Goal: Task Accomplishment & Management: Manage account settings

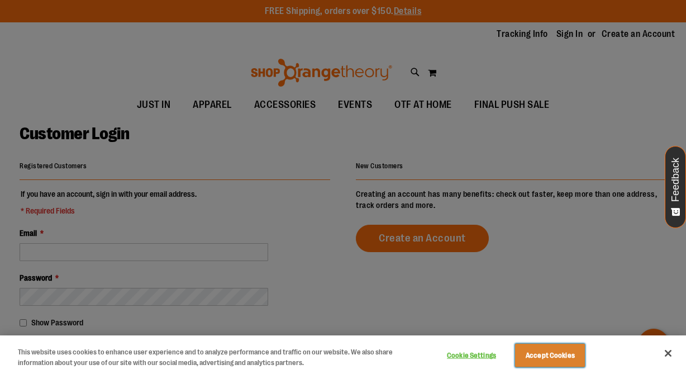
click at [556, 362] on button "Accept Cookies" at bounding box center [550, 355] width 70 height 23
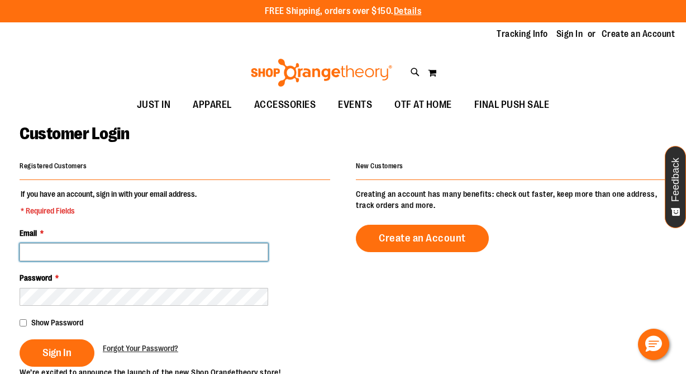
click at [151, 256] on input "Email *" at bounding box center [144, 252] width 249 height 18
type input "**********"
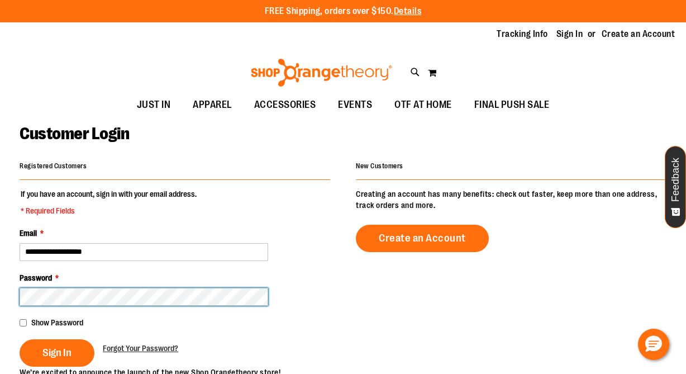
click at [20, 339] on button "Sign In" at bounding box center [57, 352] width 75 height 27
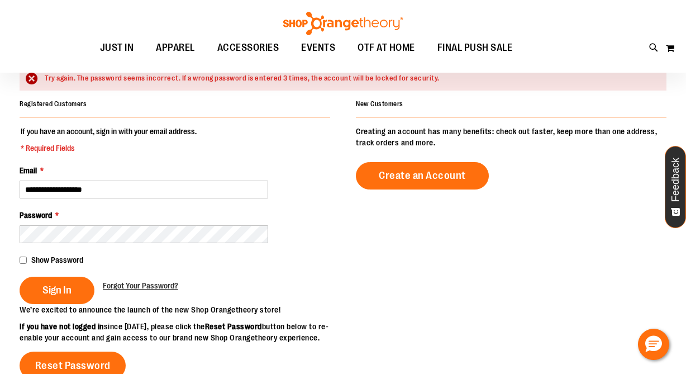
scroll to position [105, 0]
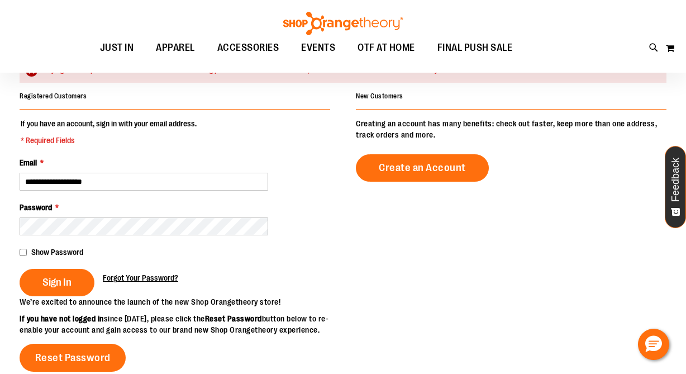
click at [132, 278] on span "Forgot Your Password?" at bounding box center [140, 277] width 75 height 9
